Goal: Use online tool/utility: Use online tool/utility

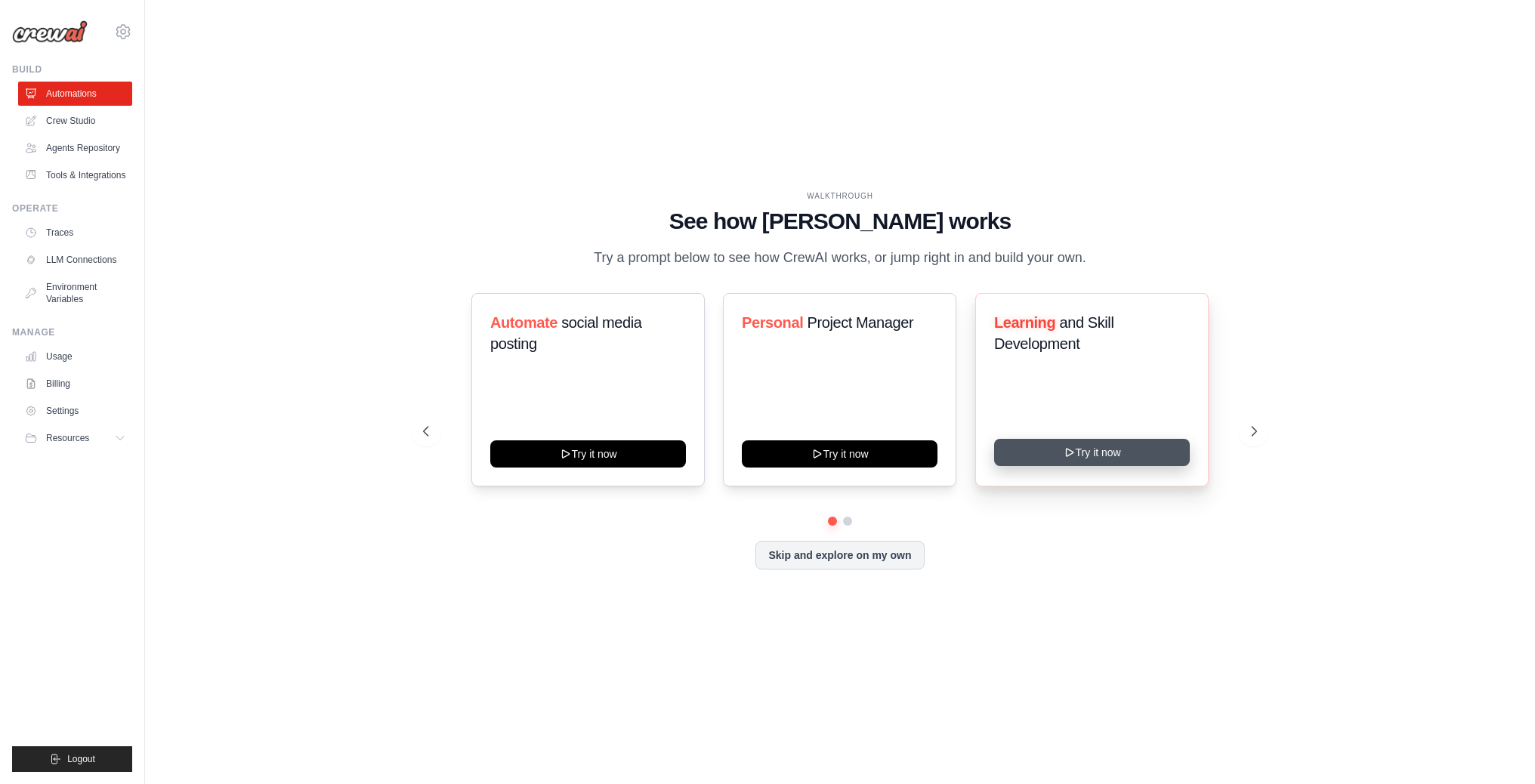
click at [1119, 453] on button "Try it now" at bounding box center [1092, 452] width 196 height 28
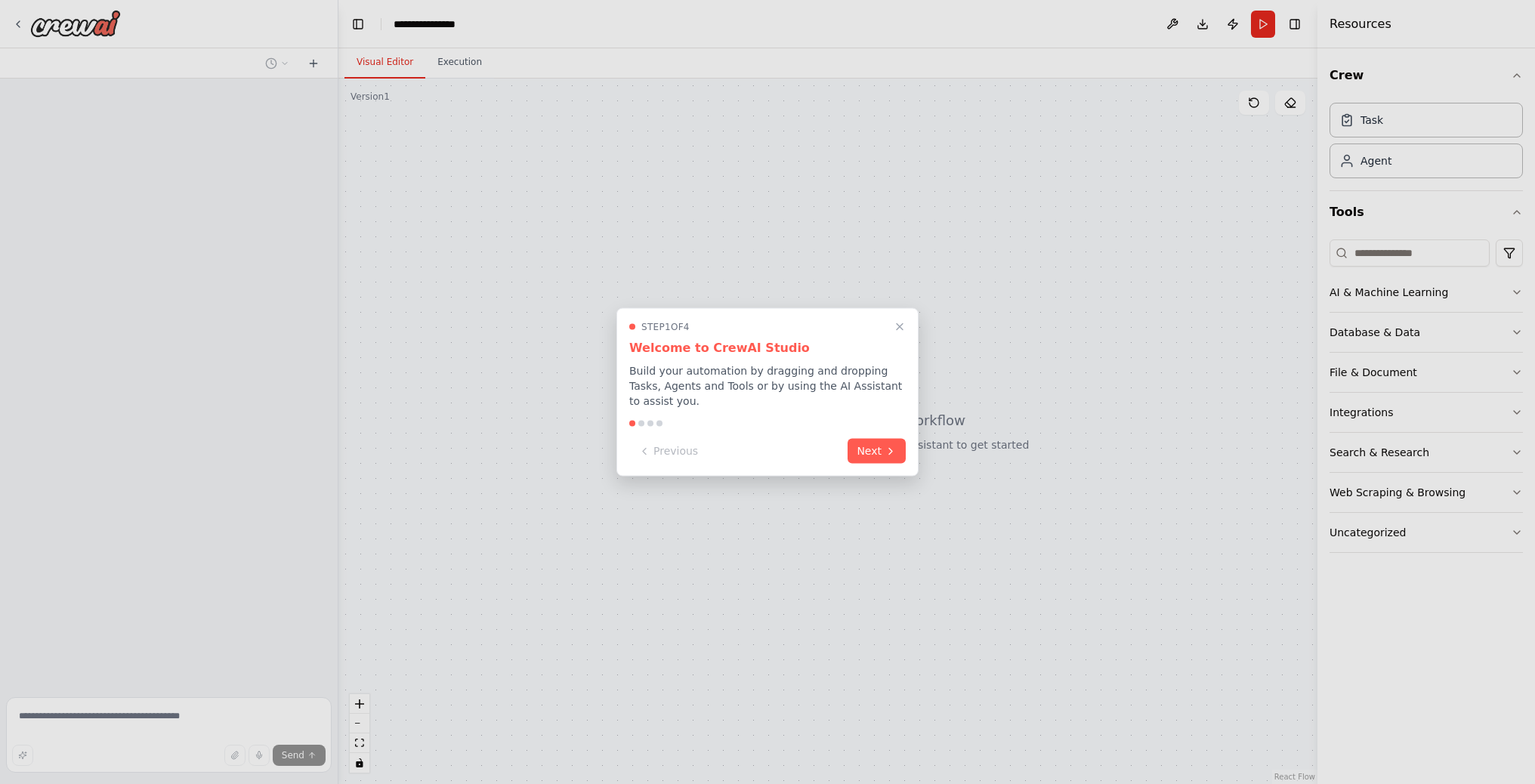
click at [865, 439] on button "Next" at bounding box center [876, 451] width 58 height 25
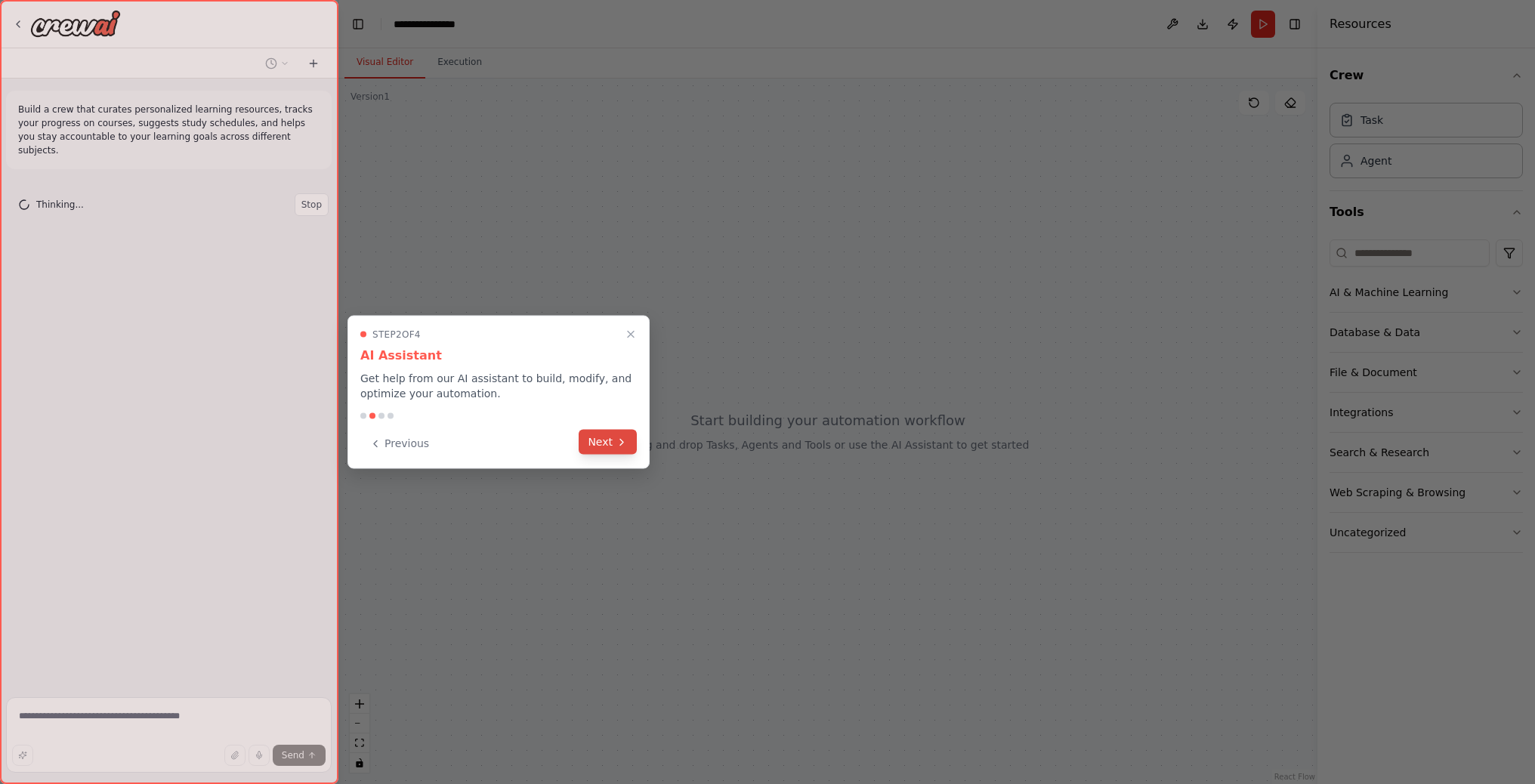
click at [608, 441] on button "Next" at bounding box center [608, 442] width 58 height 25
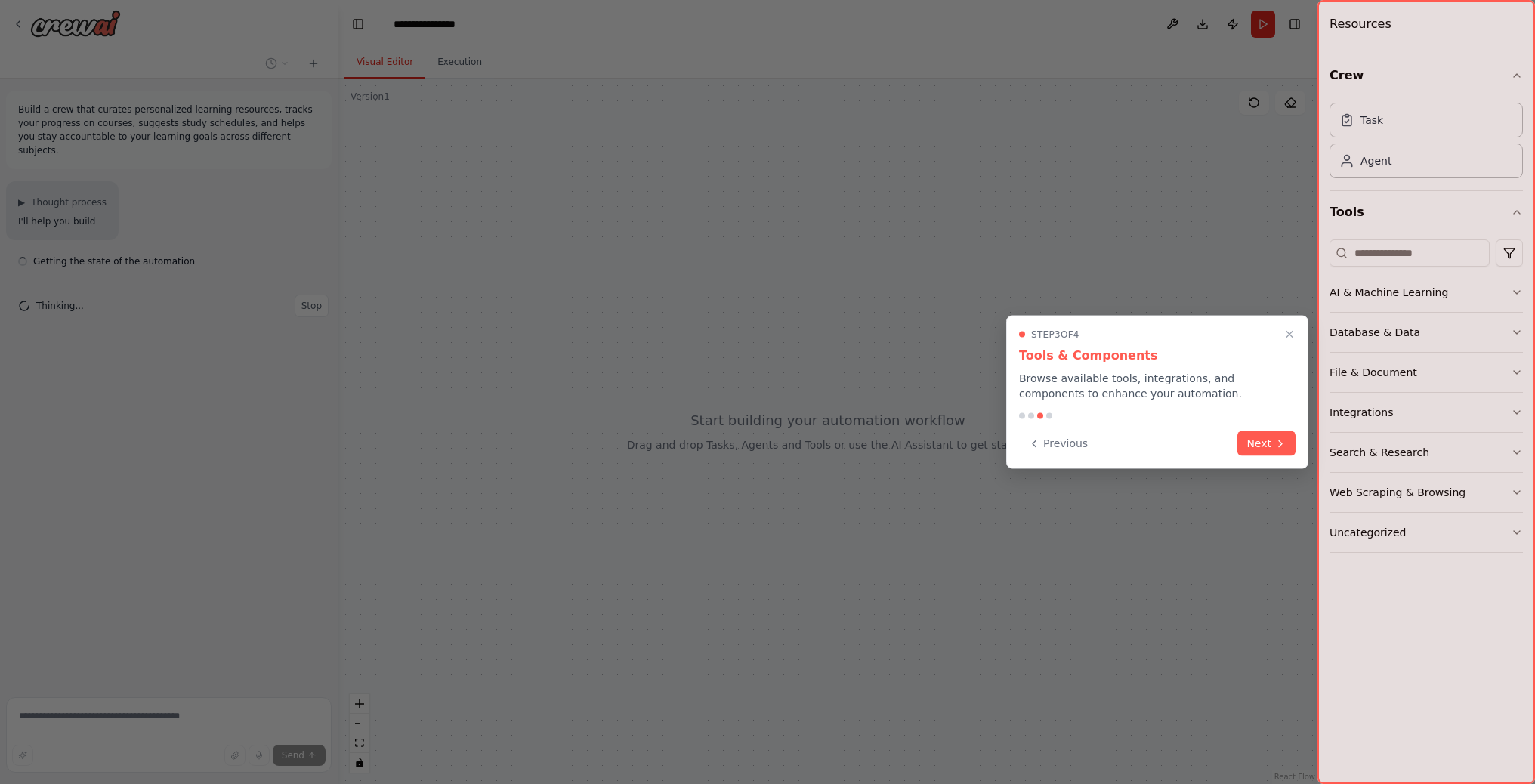
click at [1280, 447] on icon at bounding box center [1280, 443] width 12 height 12
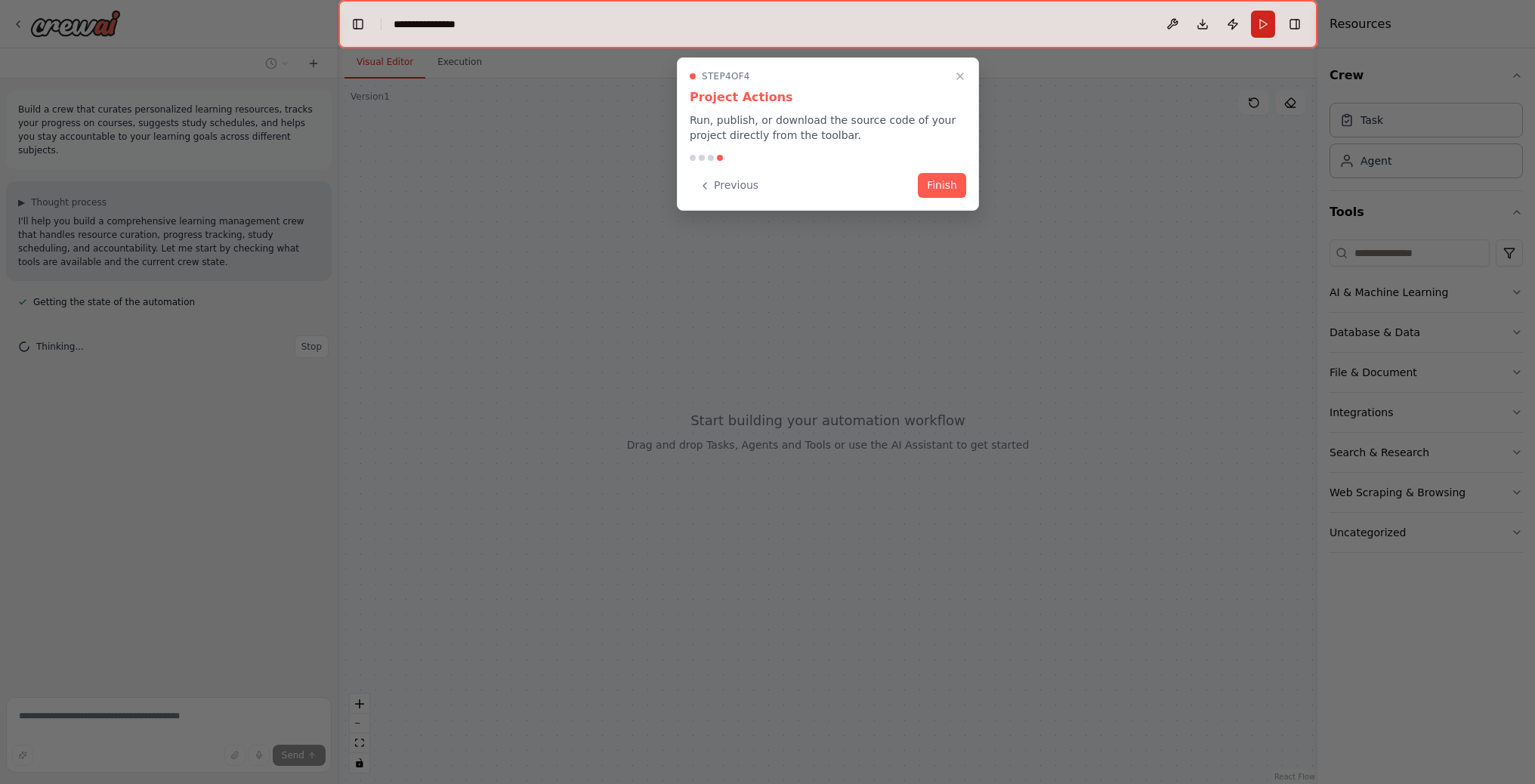
click at [957, 190] on button "Finish" at bounding box center [941, 185] width 48 height 25
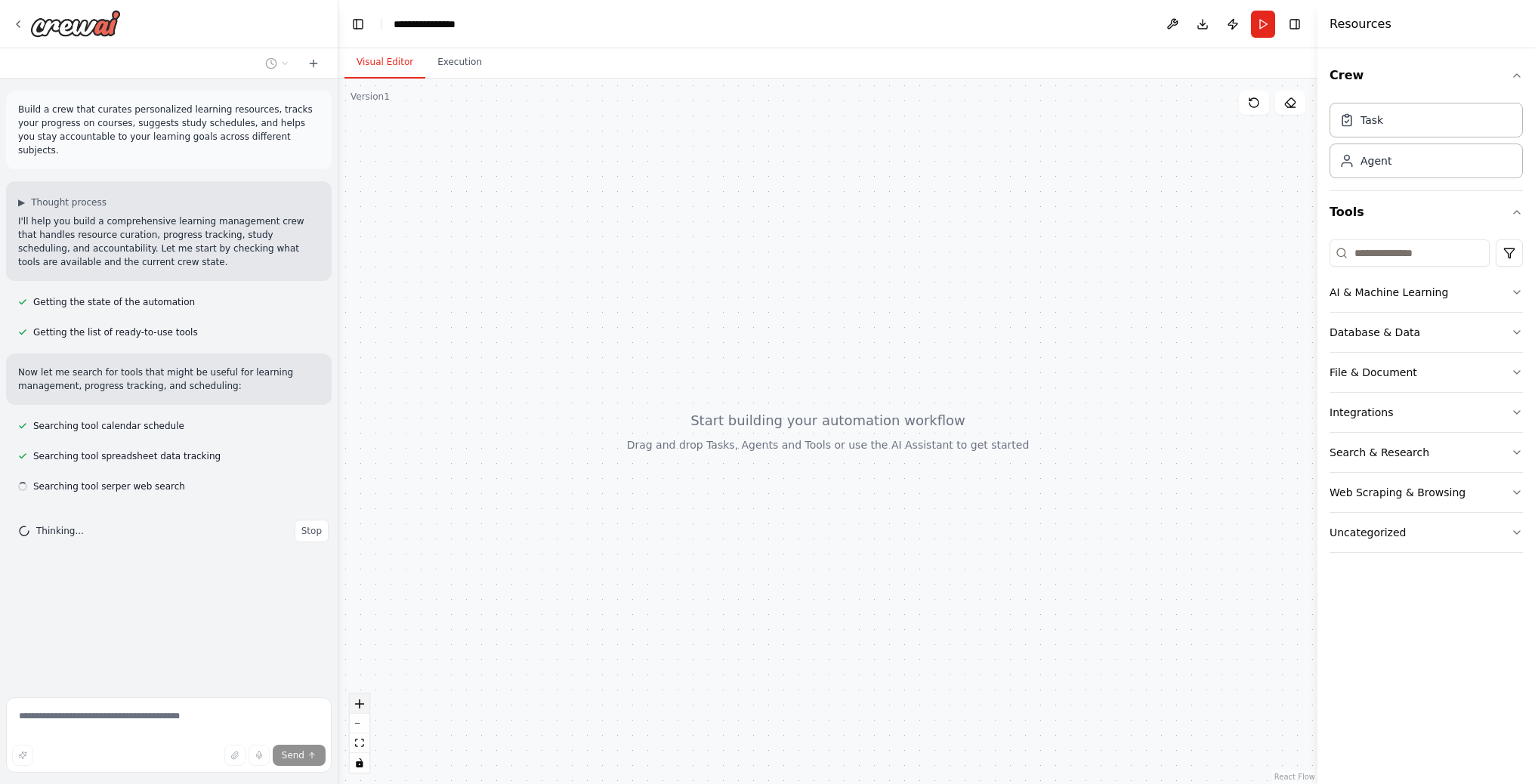
click at [356, 702] on icon "zoom in" at bounding box center [360, 704] width 9 height 9
click at [1429, 294] on div "AI & Machine Learning" at bounding box center [1388, 292] width 119 height 15
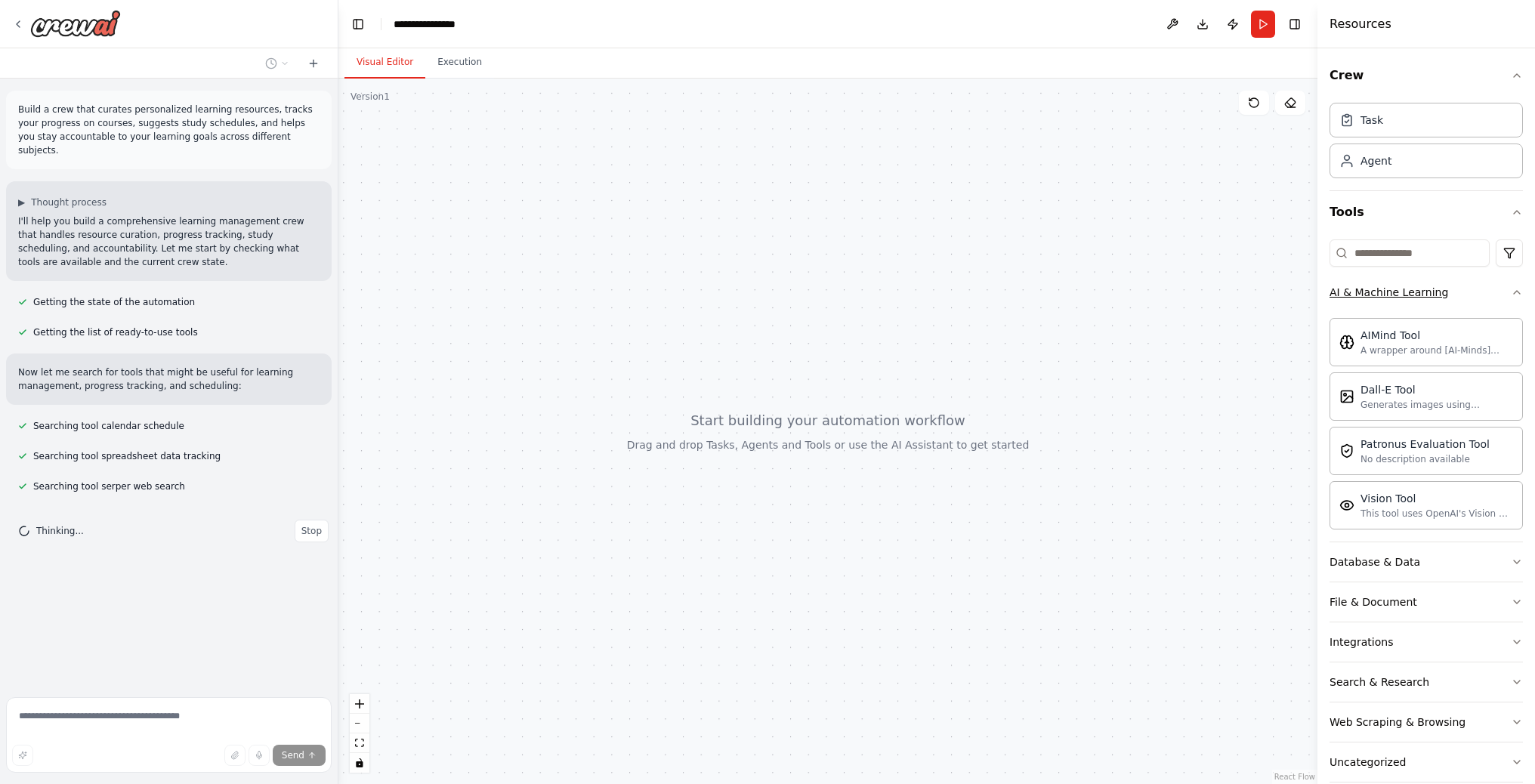
scroll to position [-1, 0]
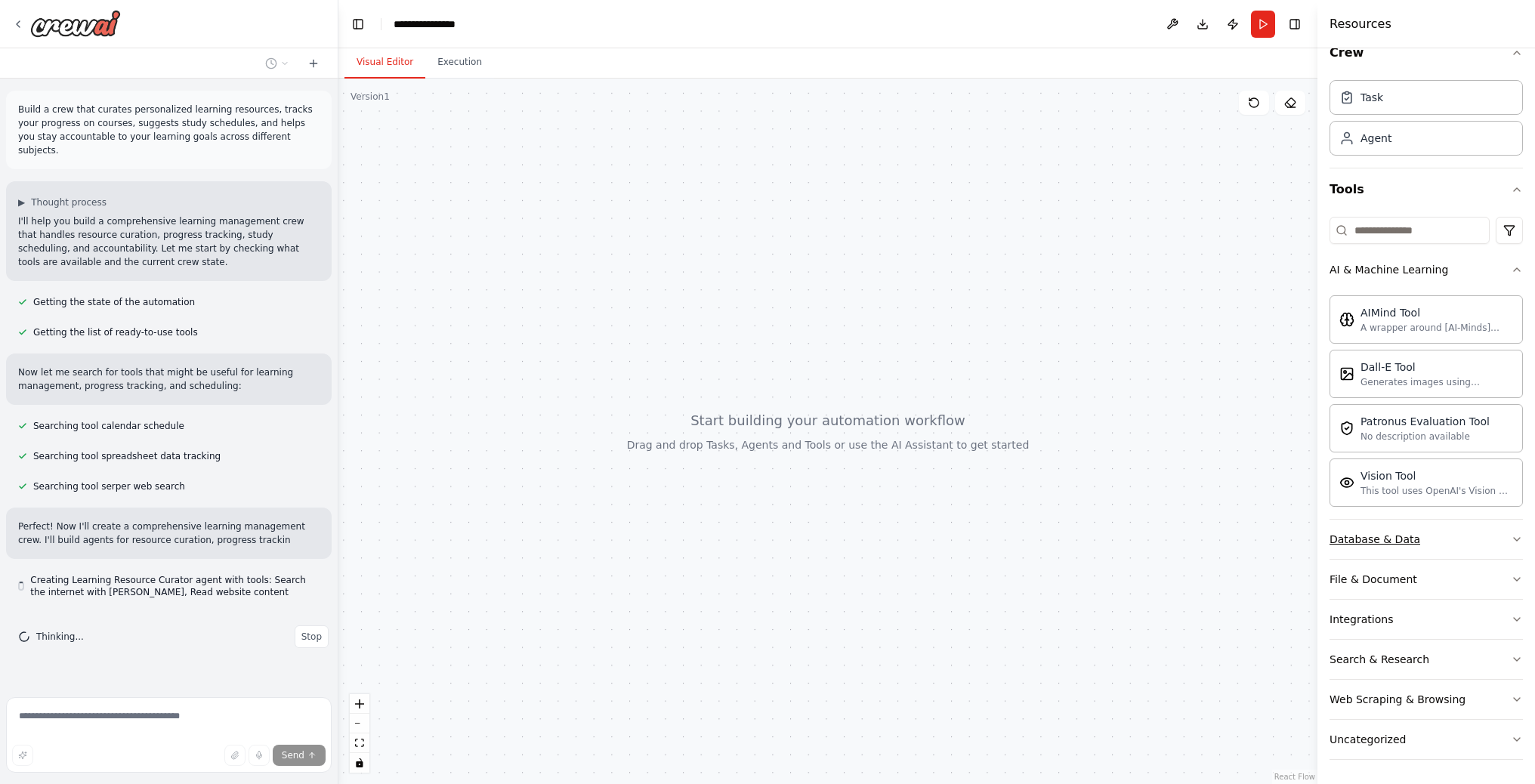
click at [1501, 532] on button "Database & Data" at bounding box center [1426, 538] width 194 height 39
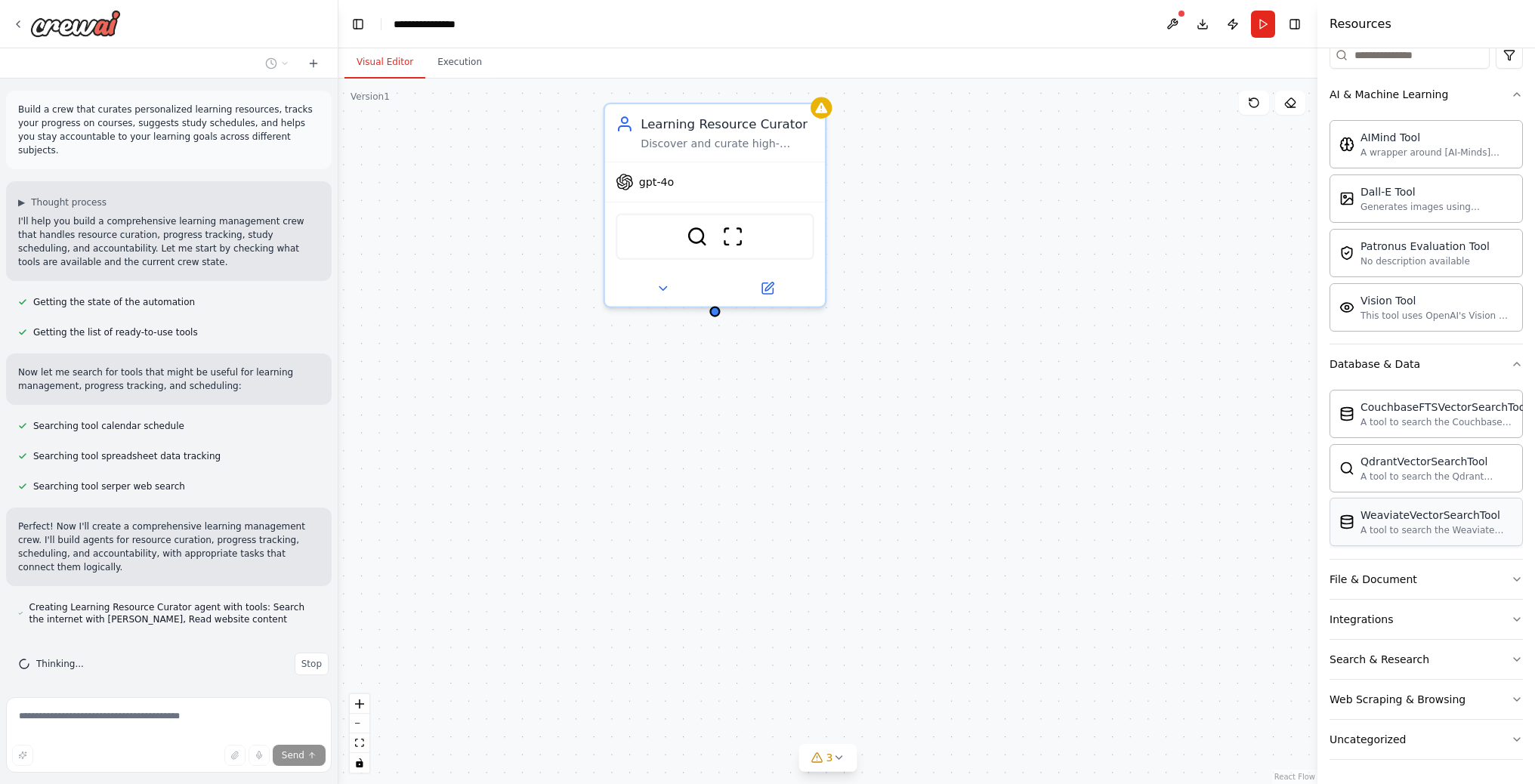
scroll to position [197, 0]
click at [1459, 583] on button "File & Document" at bounding box center [1426, 579] width 194 height 39
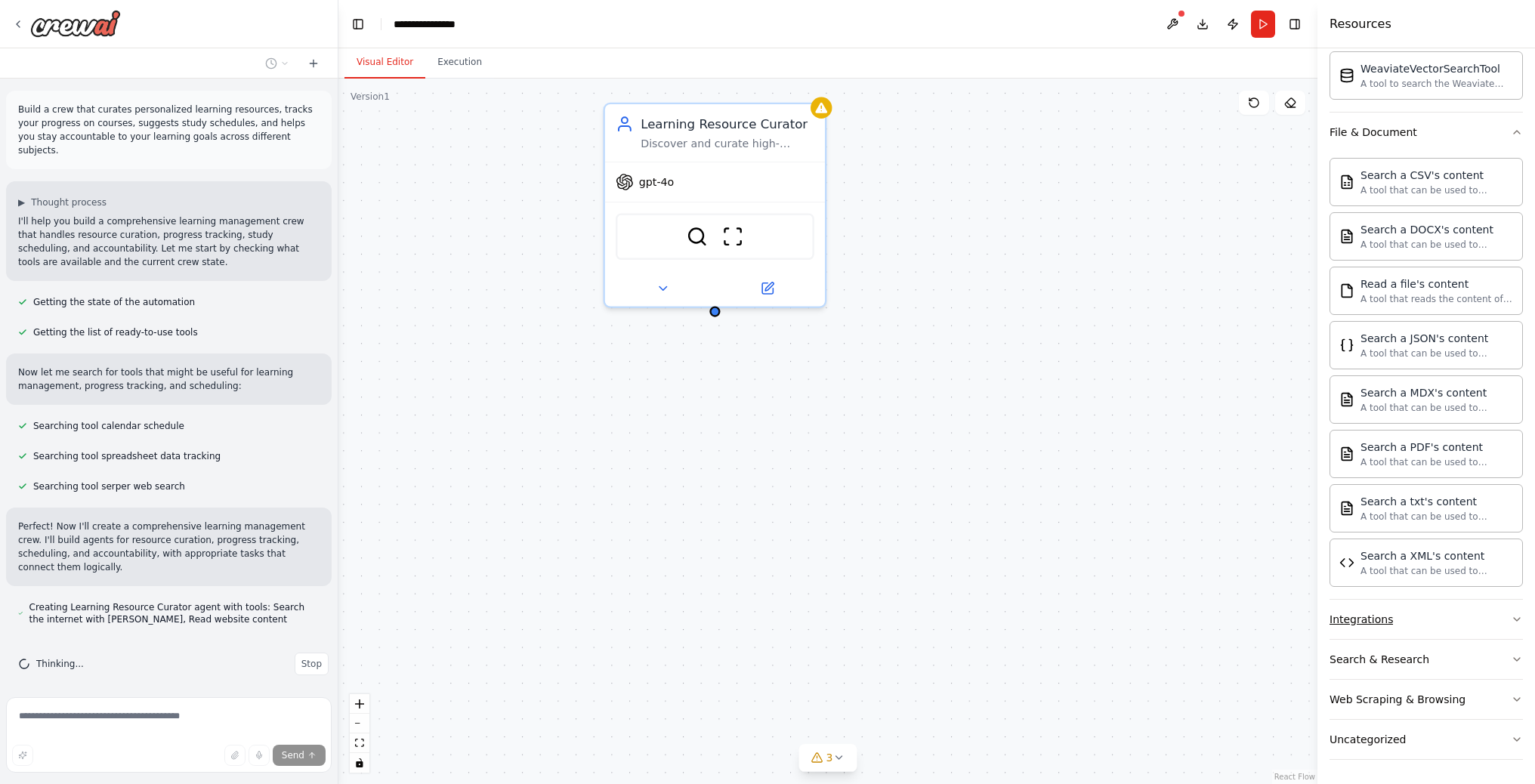
click at [1456, 614] on button "Integrations" at bounding box center [1426, 619] width 194 height 39
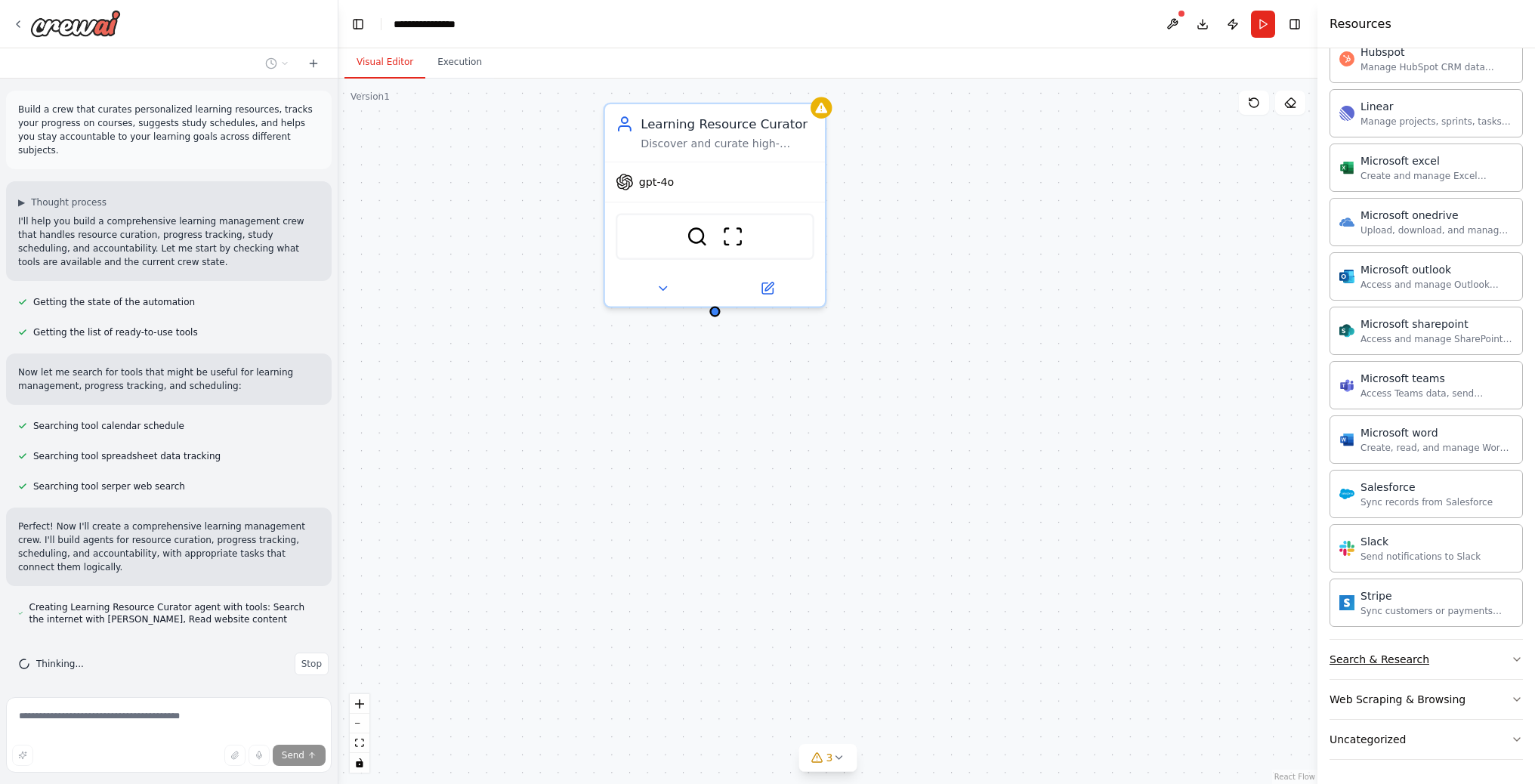
click at [1468, 652] on button "Search & Research" at bounding box center [1426, 659] width 194 height 39
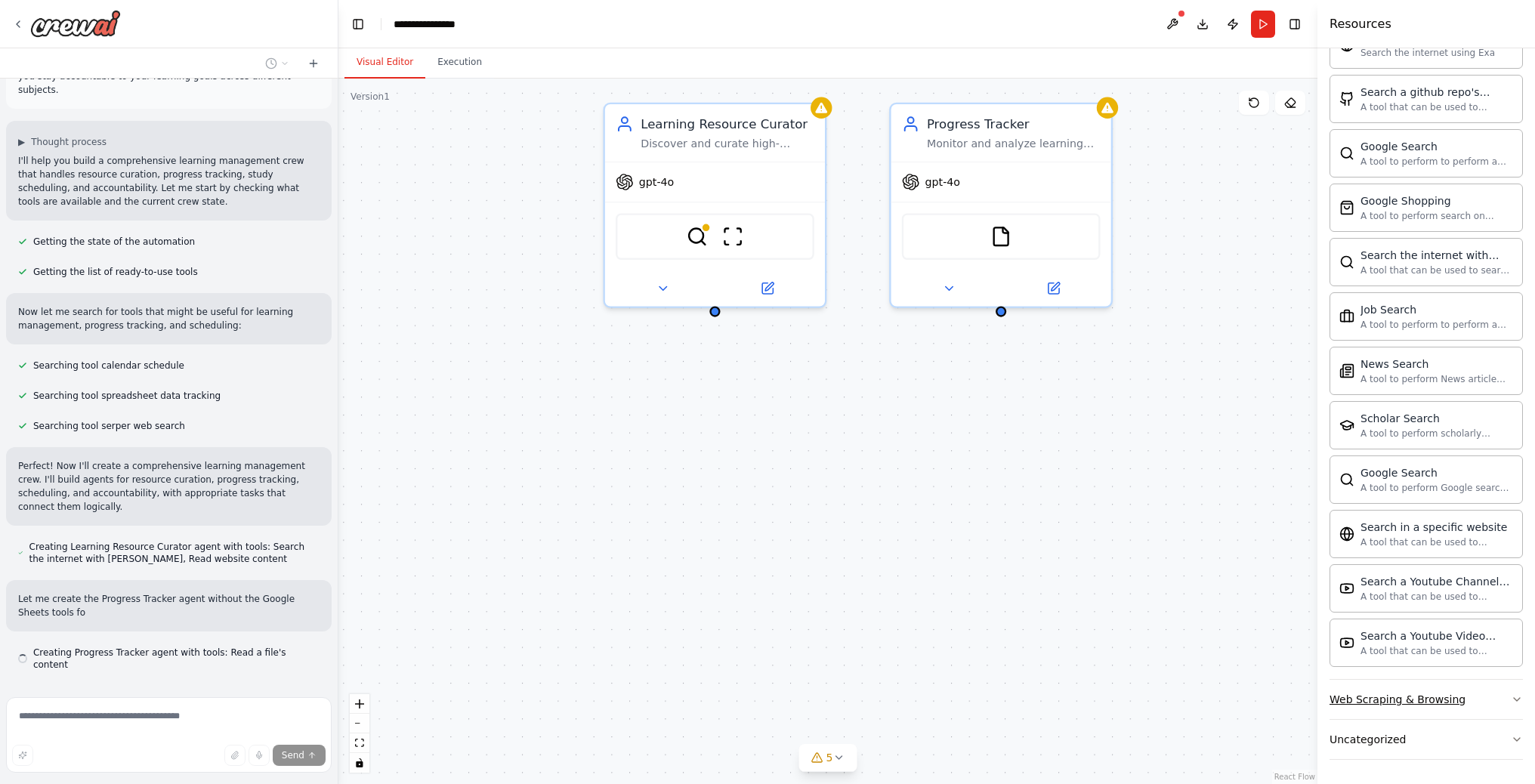
scroll to position [74, 0]
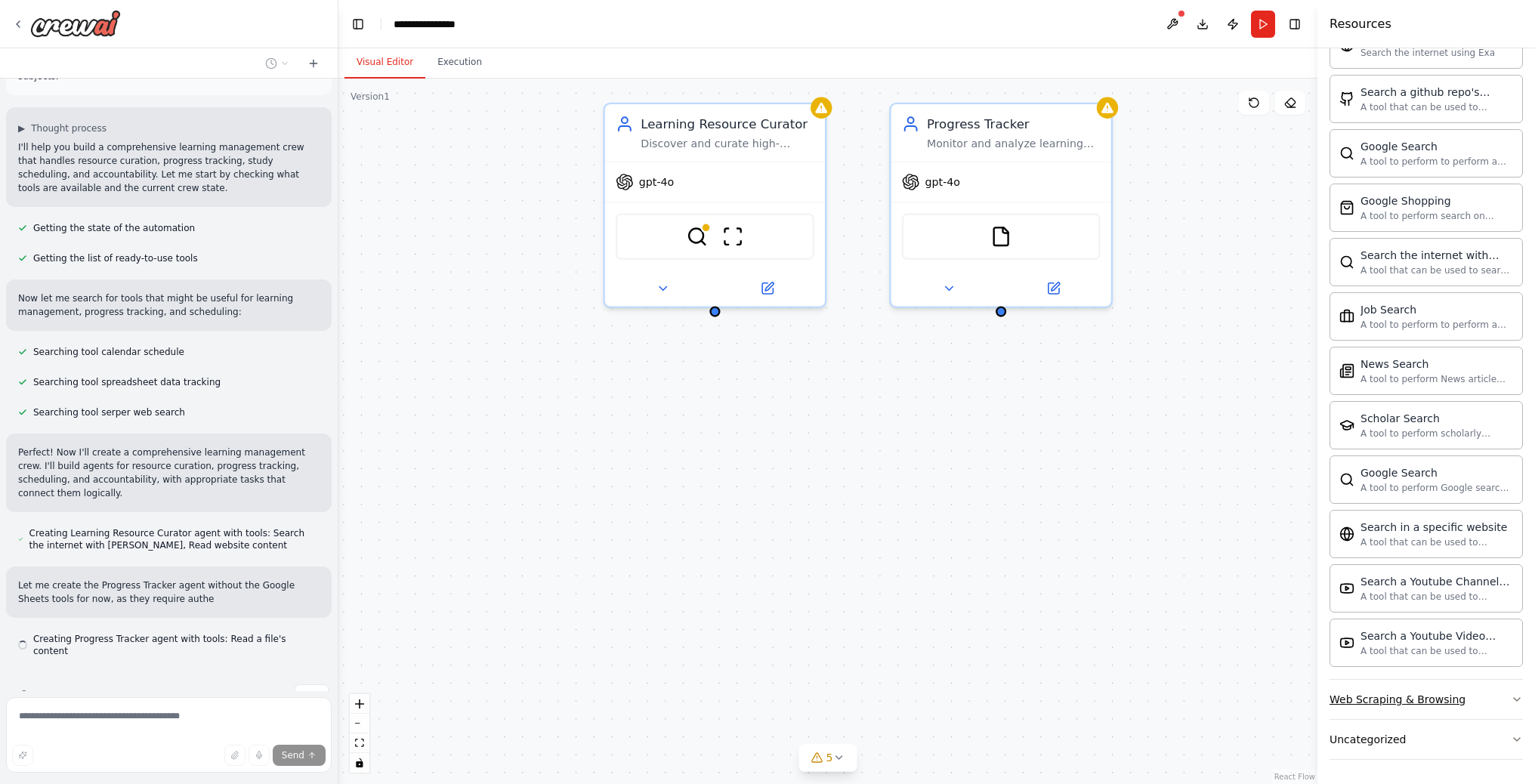
click at [1477, 700] on button "Web Scraping & Browsing" at bounding box center [1426, 698] width 194 height 39
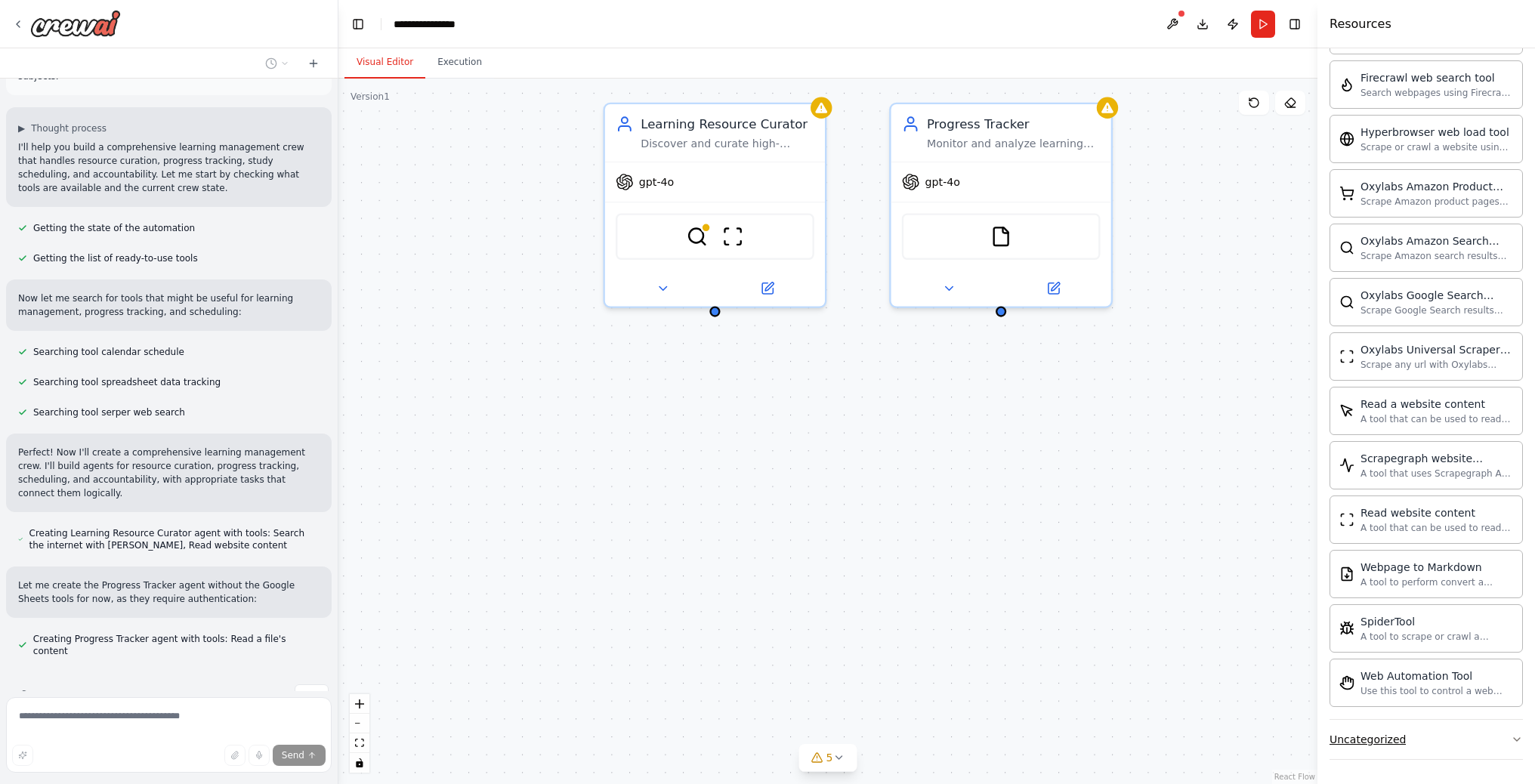
click at [1487, 740] on button "Uncategorized" at bounding box center [1426, 739] width 194 height 39
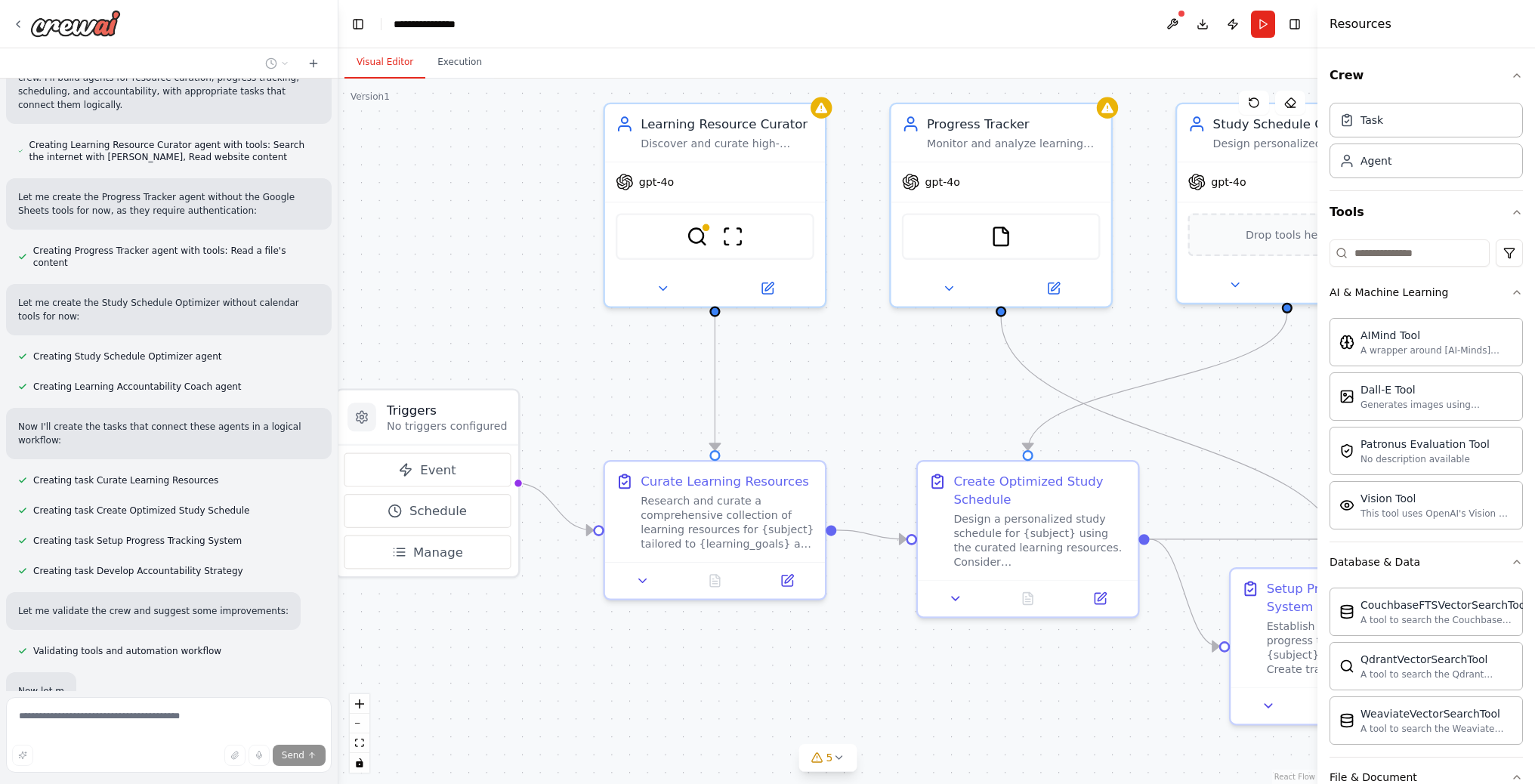
scroll to position [542, 0]
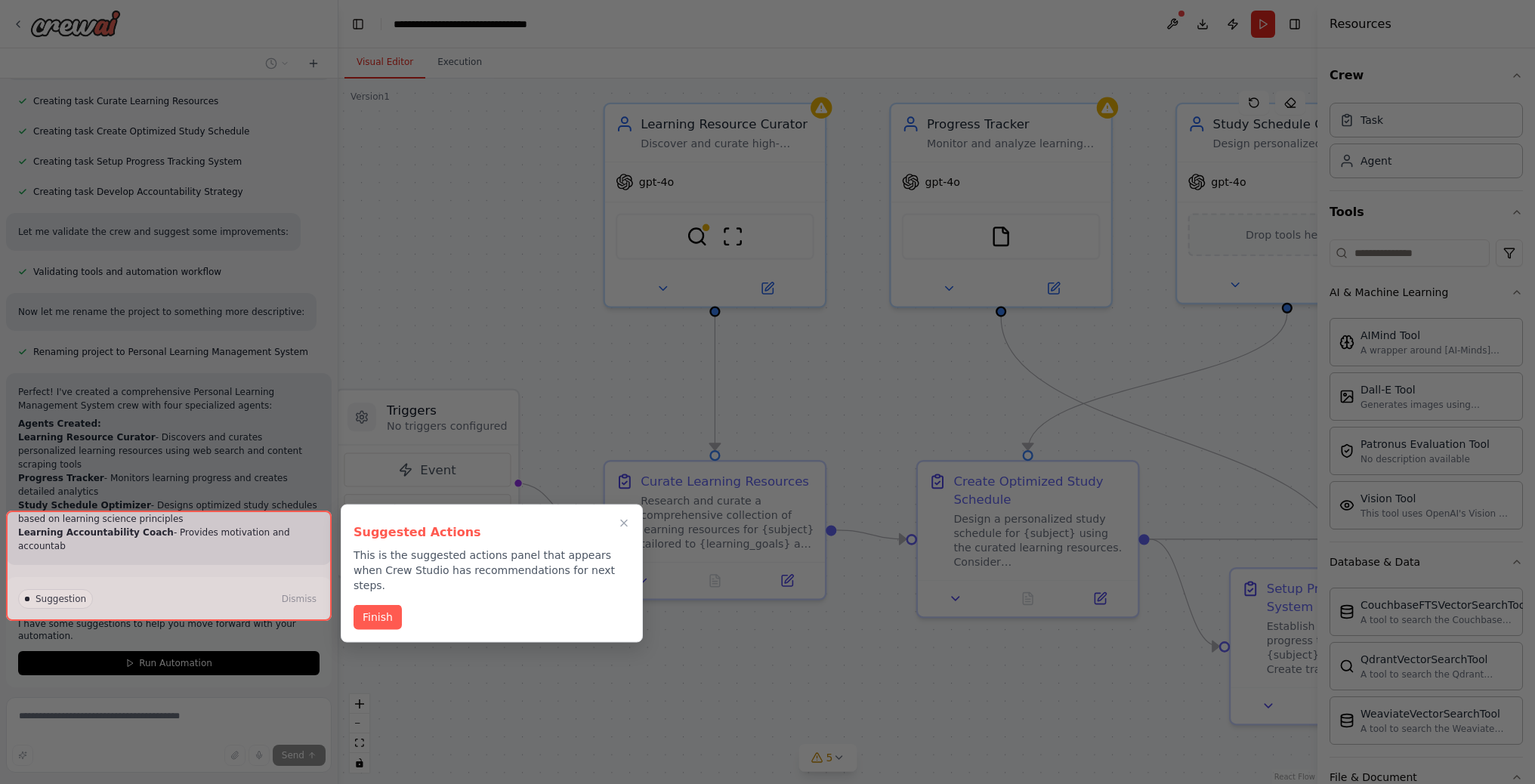
click at [388, 605] on button "Finish" at bounding box center [377, 617] width 48 height 25
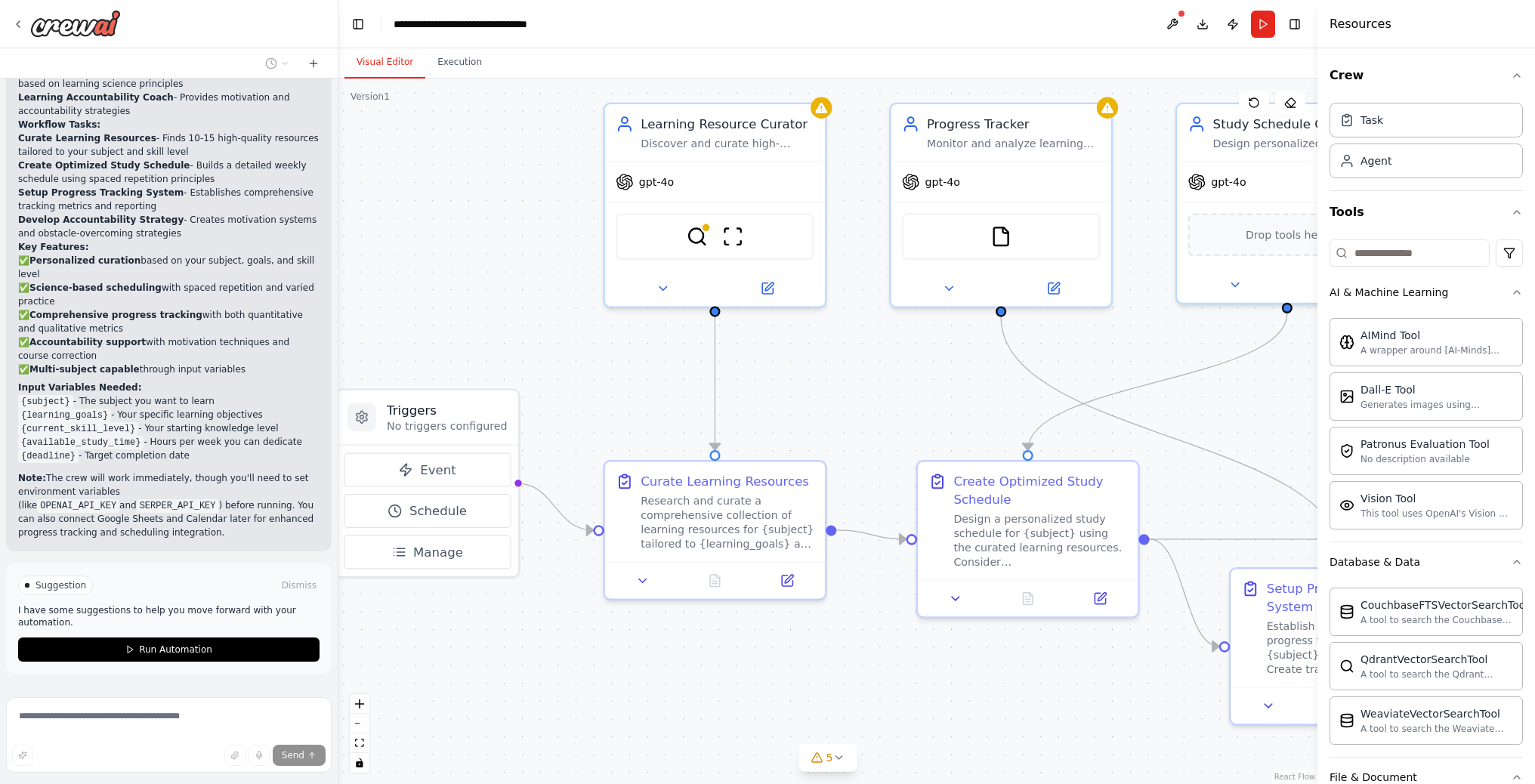
scroll to position [1, 0]
drag, startPoint x: 21, startPoint y: 343, endPoint x: 203, endPoint y: 402, distance: 191.3
click at [203, 402] on ul "{subject} - The subject you want to learn {learning_goals} - Your specific lear…" at bounding box center [169, 428] width 301 height 68
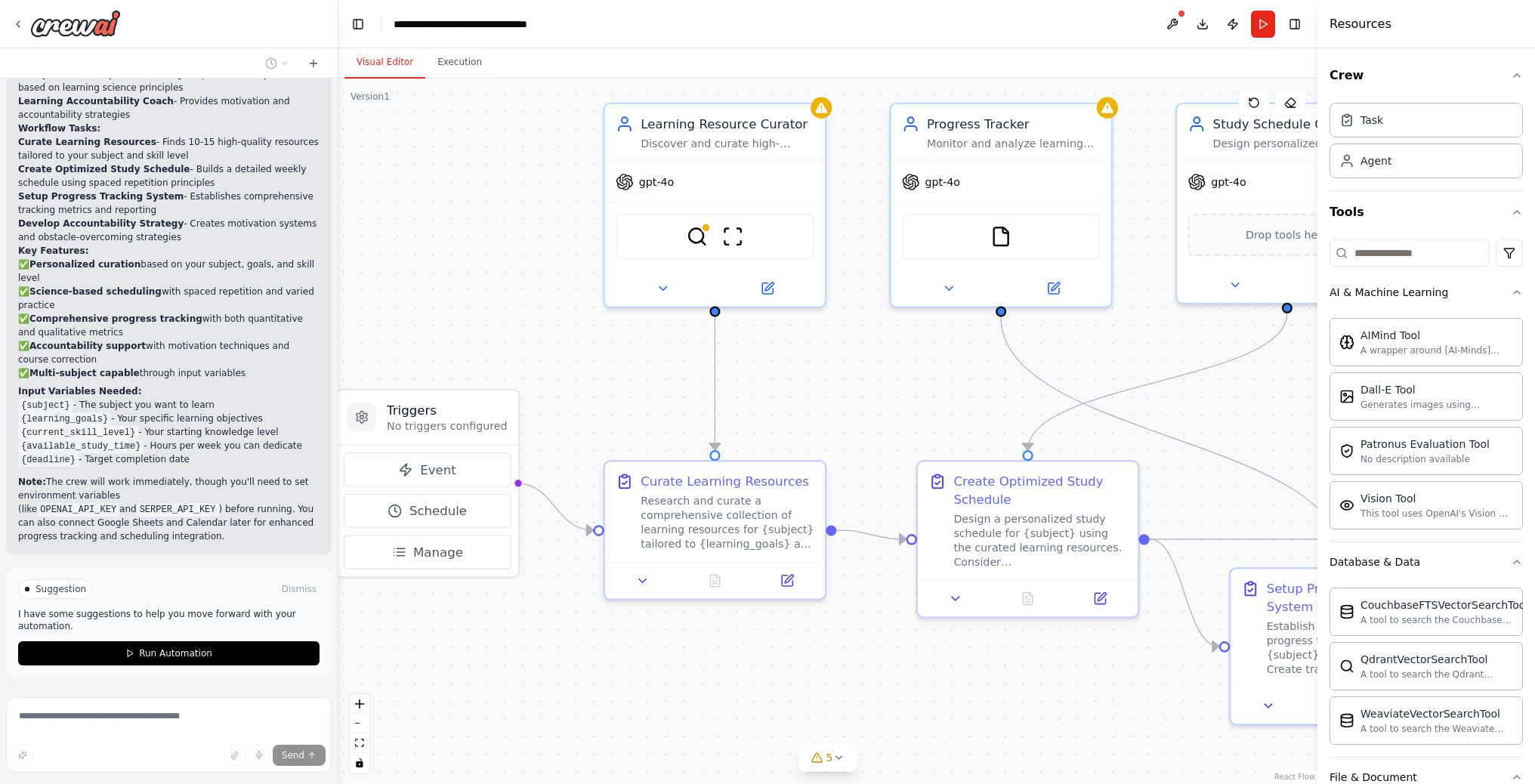
copy ul "{subject} - The subject you want to learn {learning_goals} - Your specific lear…"
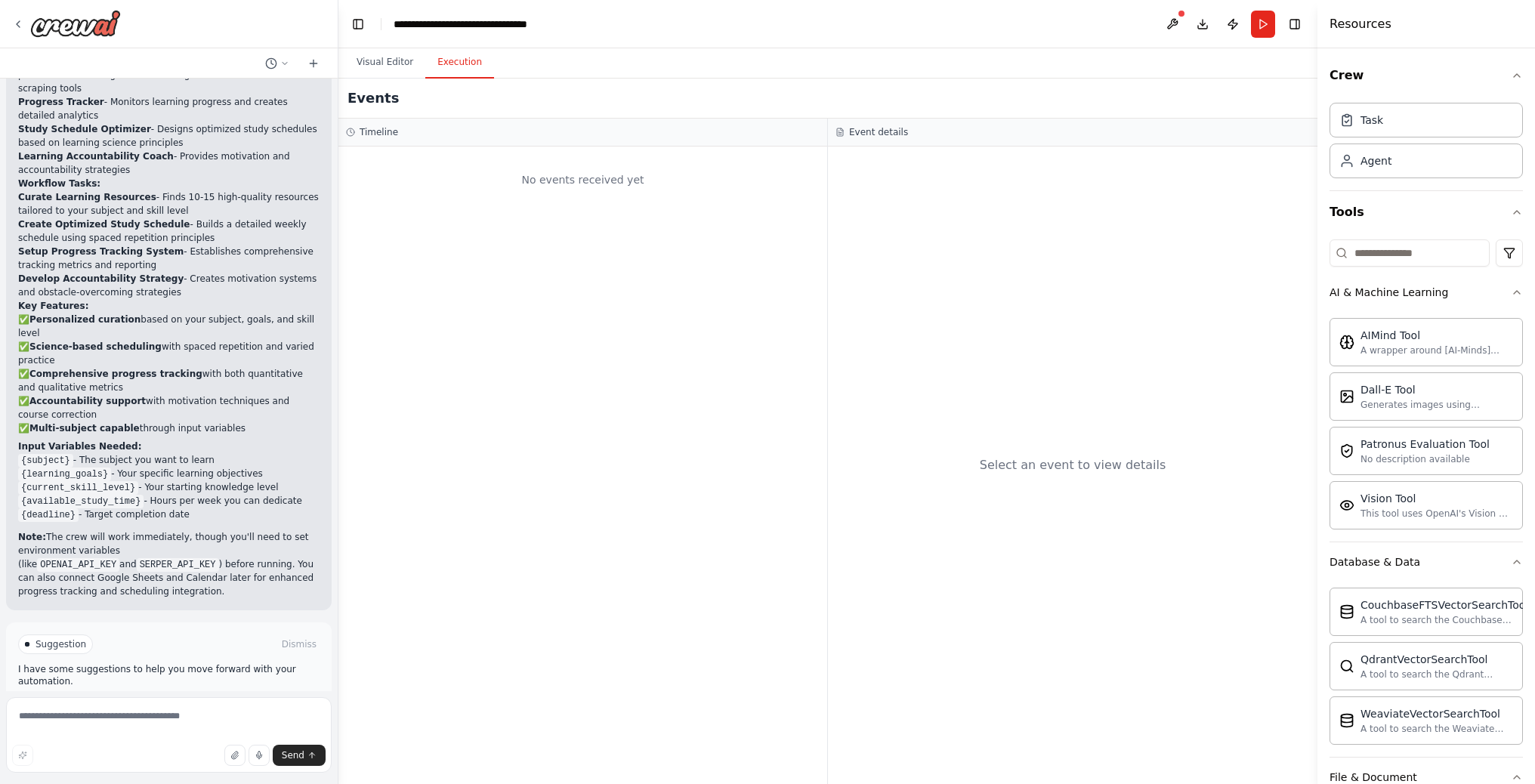
drag, startPoint x: 475, startPoint y: 67, endPoint x: 453, endPoint y: 67, distance: 22.0
click at [475, 67] on button "Execution" at bounding box center [460, 62] width 69 height 31
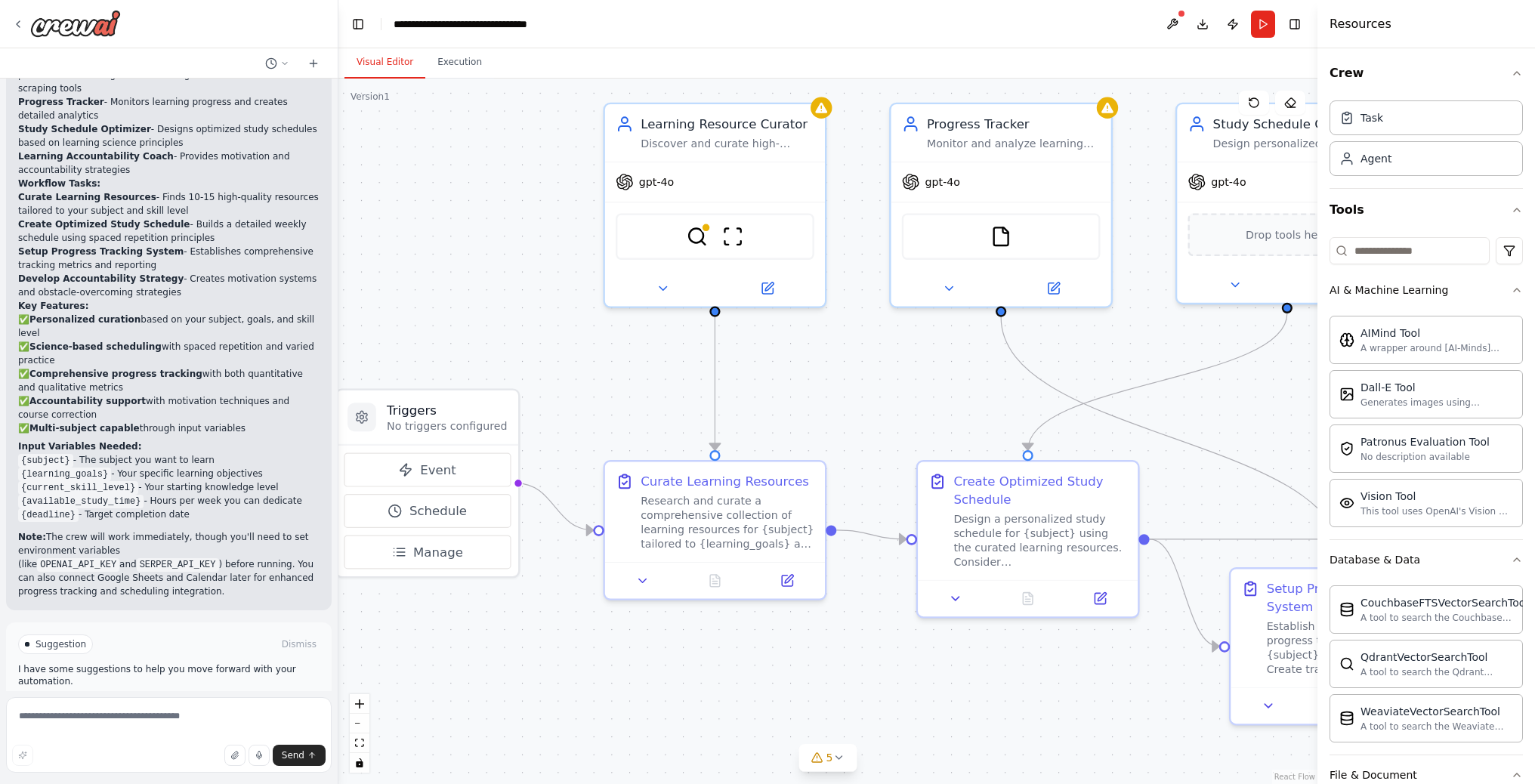
click at [362, 66] on button "Visual Editor" at bounding box center [385, 62] width 81 height 31
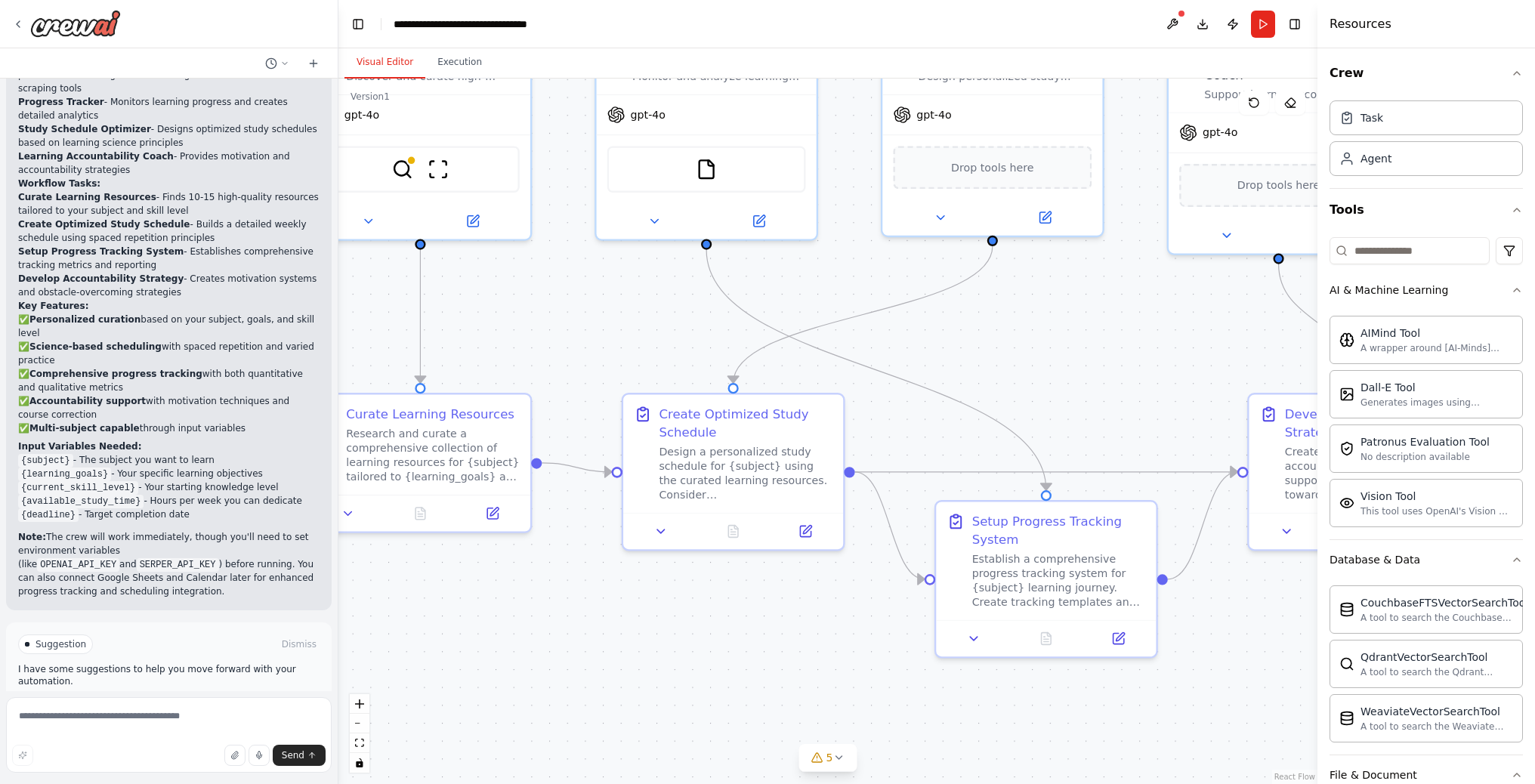
drag, startPoint x: 914, startPoint y: 427, endPoint x: 621, endPoint y: 360, distance: 300.6
click at [621, 360] on div ".deletable-edge-delete-btn { width: 20px; height: 20px; border: 0px solid #ffff…" at bounding box center [827, 431] width 979 height 705
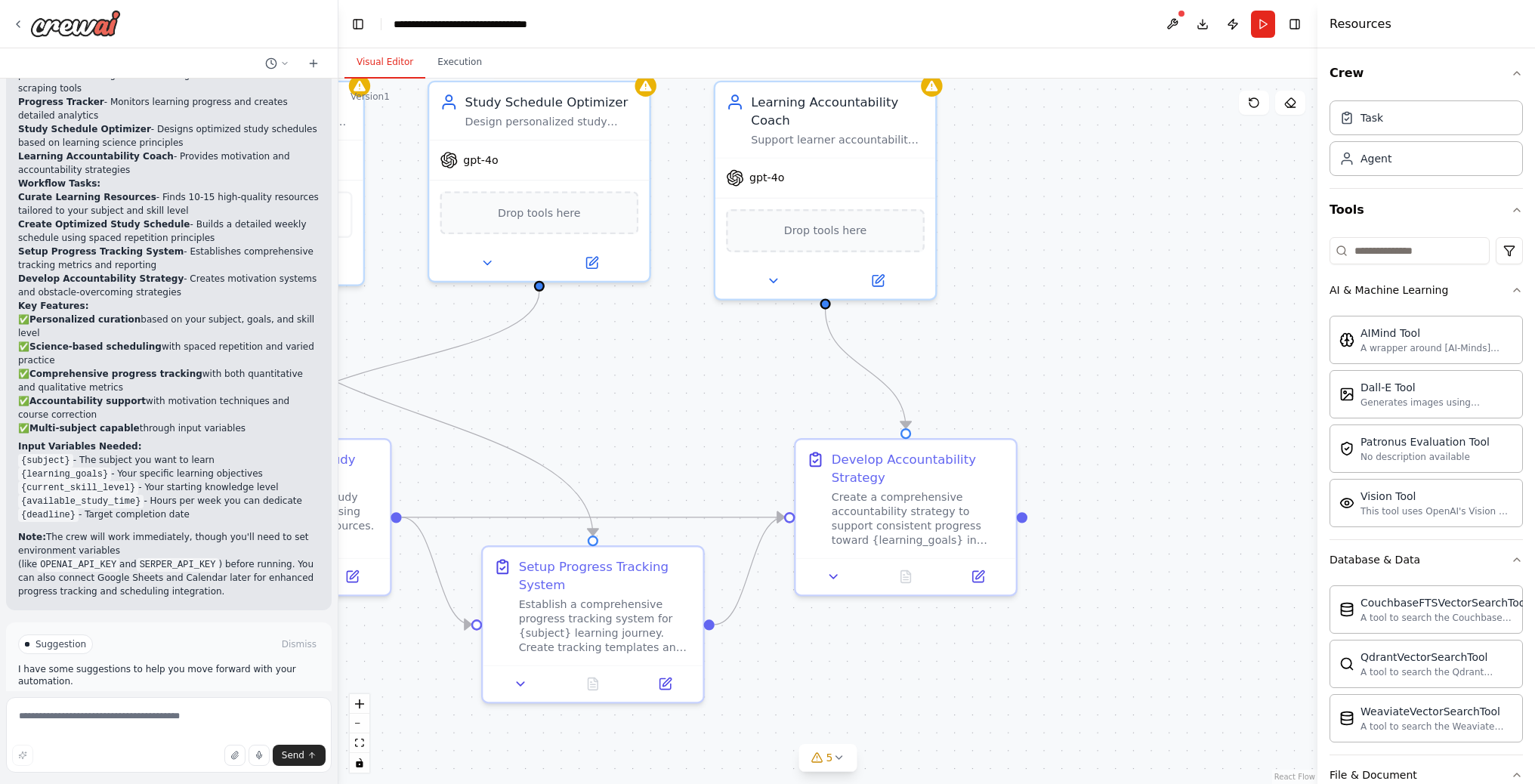
drag, startPoint x: 1028, startPoint y: 389, endPoint x: 560, endPoint y: 436, distance: 470.4
click at [560, 436] on div ".deletable-edge-delete-btn { width: 20px; height: 20px; border: 0px solid #ffff…" at bounding box center [827, 431] width 979 height 705
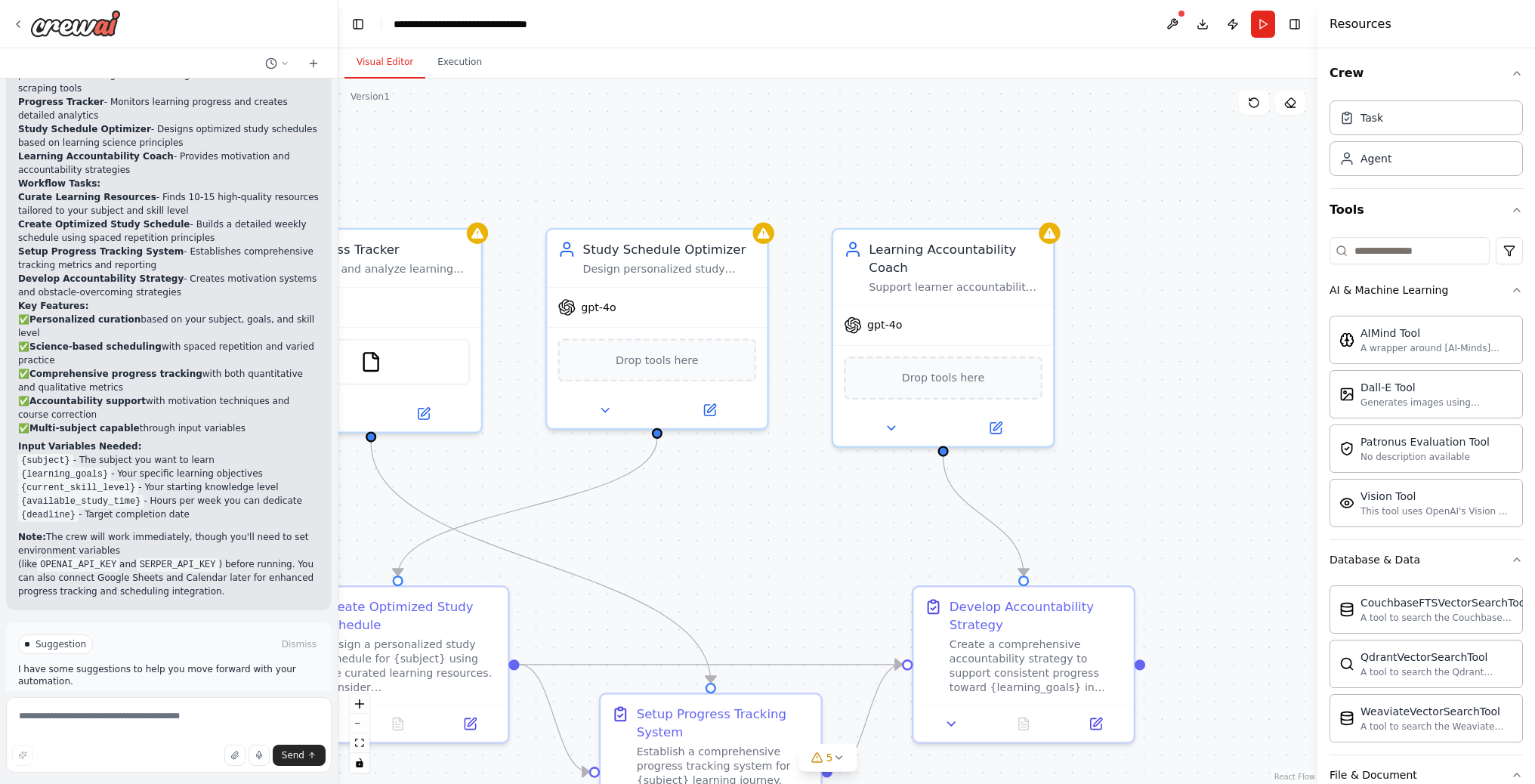
drag, startPoint x: 696, startPoint y: 358, endPoint x: 811, endPoint y: 480, distance: 167.7
click at [811, 480] on div ".deletable-edge-delete-btn { width: 20px; height: 20px; border: 0px solid #ffff…" at bounding box center [827, 431] width 979 height 705
